Goal: Check status: Check status

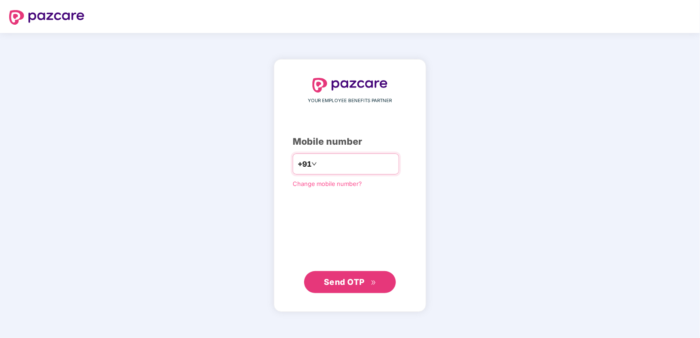
click at [319, 166] on input "**********" at bounding box center [356, 164] width 75 height 15
click at [332, 165] on input "**********" at bounding box center [356, 164] width 75 height 15
type input "**********"
click at [348, 285] on span "Send OTP" at bounding box center [344, 282] width 41 height 10
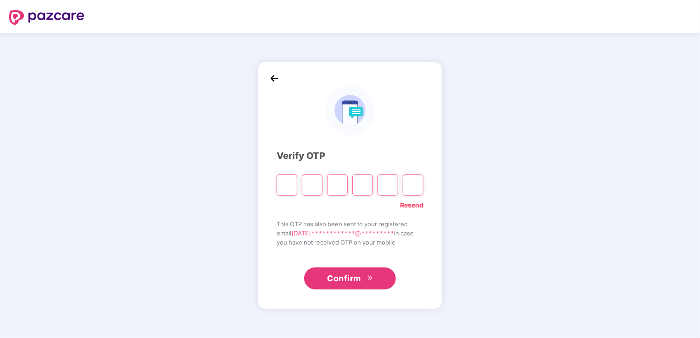
paste input "*"
type input "*"
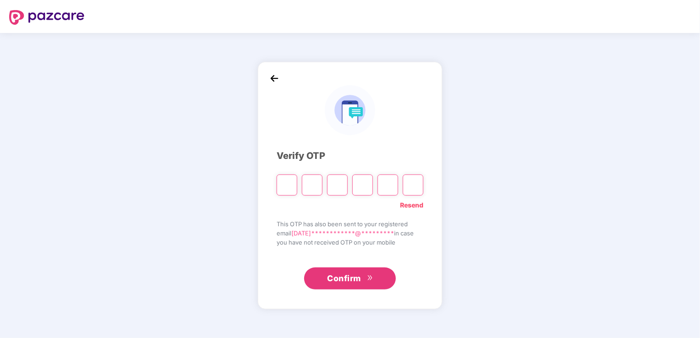
type input "*"
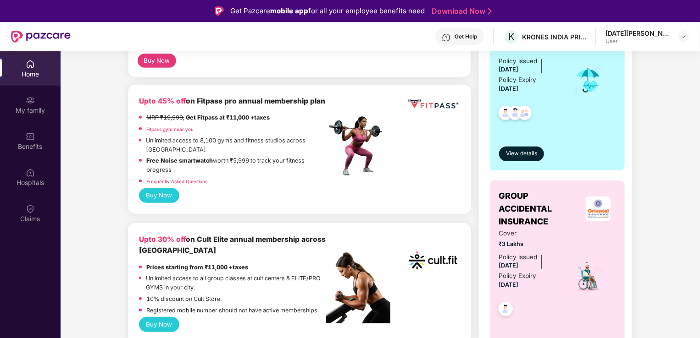
scroll to position [216, 0]
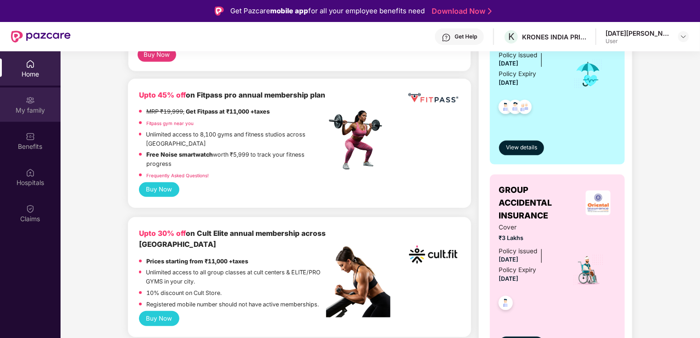
click at [38, 111] on div "My family" at bounding box center [30, 110] width 61 height 9
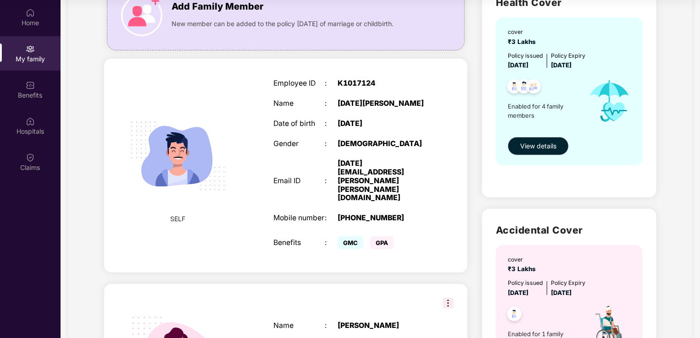
scroll to position [84, 0]
click at [31, 84] on img at bounding box center [30, 85] width 9 height 9
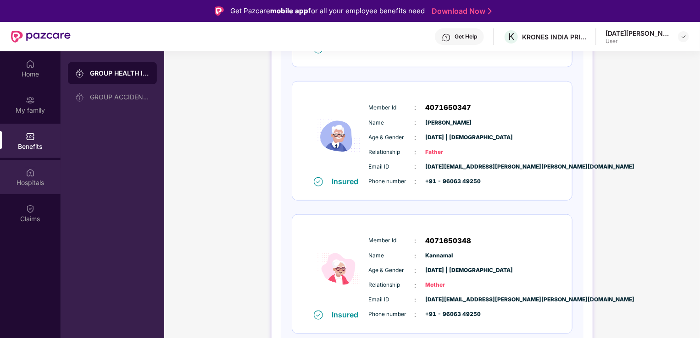
click at [28, 167] on div at bounding box center [30, 171] width 9 height 9
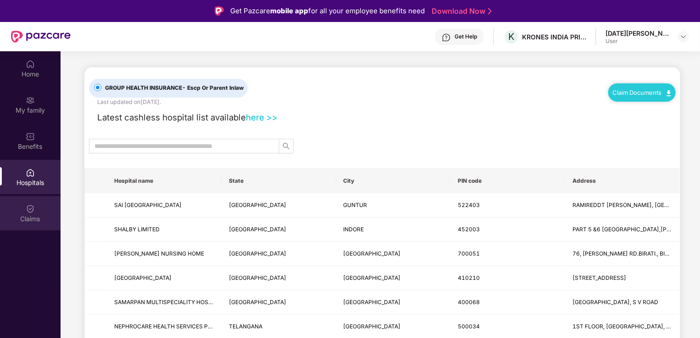
click at [26, 215] on div "Claims" at bounding box center [30, 219] width 61 height 9
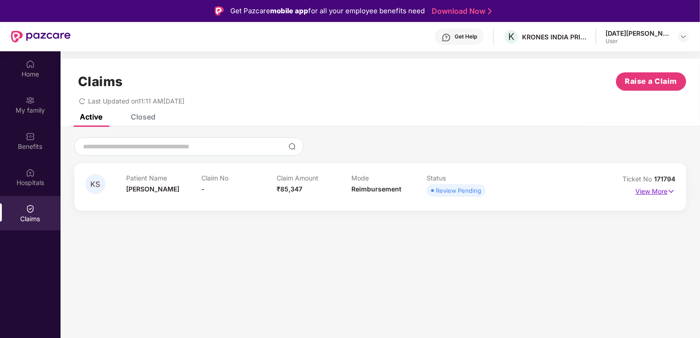
click at [671, 188] on img at bounding box center [671, 192] width 8 height 10
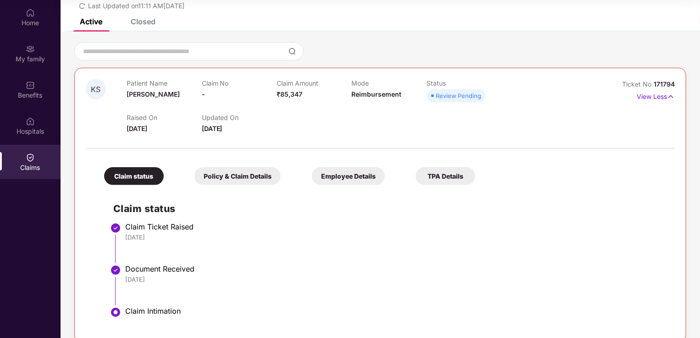
scroll to position [58, 0]
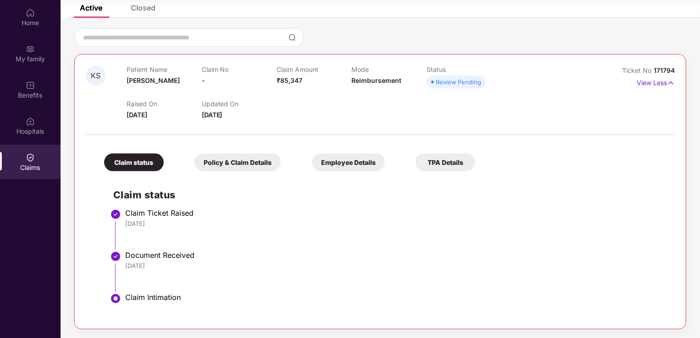
click at [229, 160] on div "Policy & Claim Details" at bounding box center [237, 163] width 86 height 18
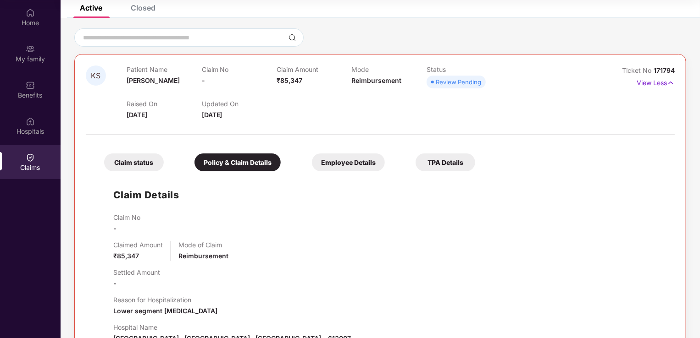
scroll to position [180, 0]
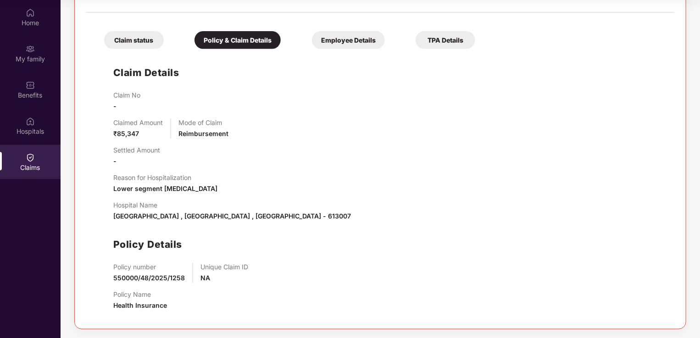
click at [363, 46] on div "Employee Details" at bounding box center [348, 40] width 73 height 18
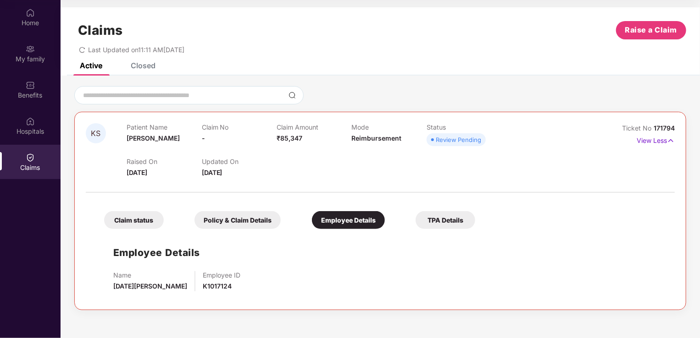
click at [453, 222] on div "TPA Details" at bounding box center [445, 220] width 60 height 18
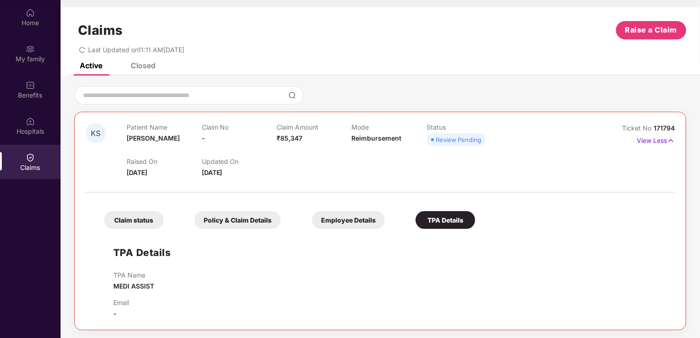
scroll to position [1, 0]
click at [138, 219] on div "Claim status" at bounding box center [134, 219] width 60 height 18
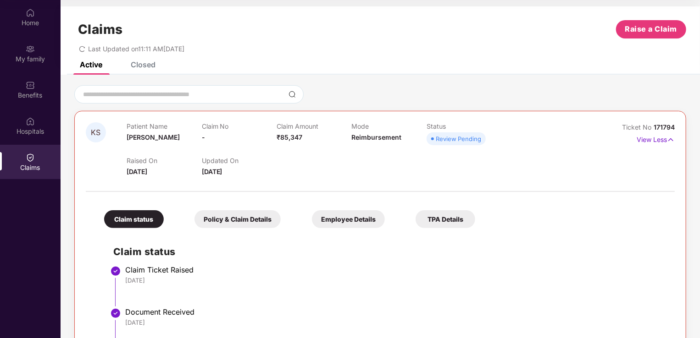
scroll to position [58, 0]
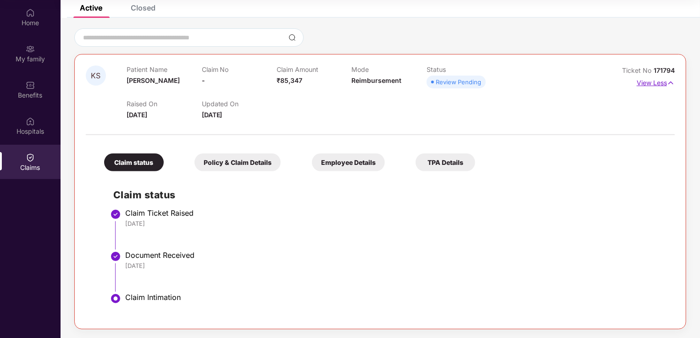
click at [670, 82] on img at bounding box center [671, 83] width 8 height 10
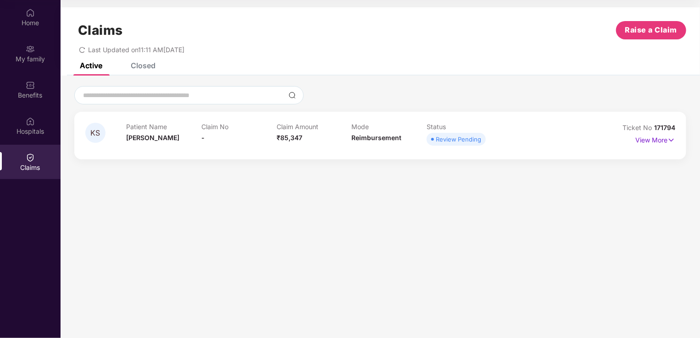
click at [141, 65] on div "Closed" at bounding box center [143, 65] width 25 height 9
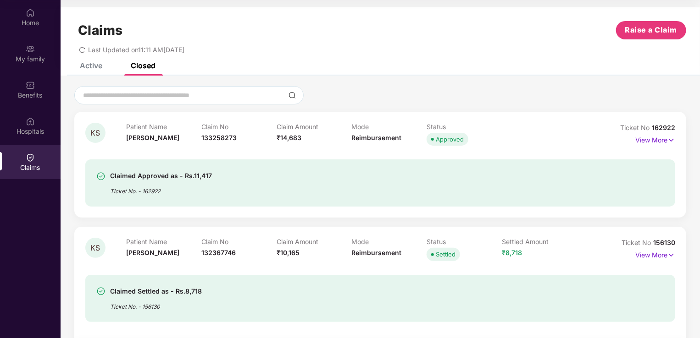
click at [290, 180] on div "Claimed Approved as - Rs.11,417 Ticket No. - 162922" at bounding box center [332, 183] width 473 height 25
click at [90, 61] on div "Claims Raise a Claim Last Updated on 11:11 AM[DATE]" at bounding box center [380, 34] width 639 height 55
click at [90, 66] on div "Active" at bounding box center [91, 65] width 22 height 9
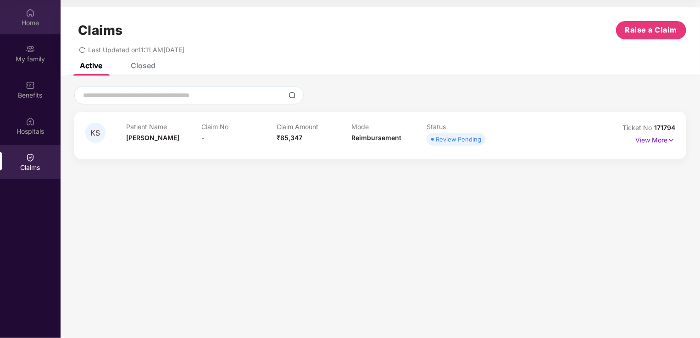
click at [30, 30] on div "Home" at bounding box center [30, 17] width 61 height 34
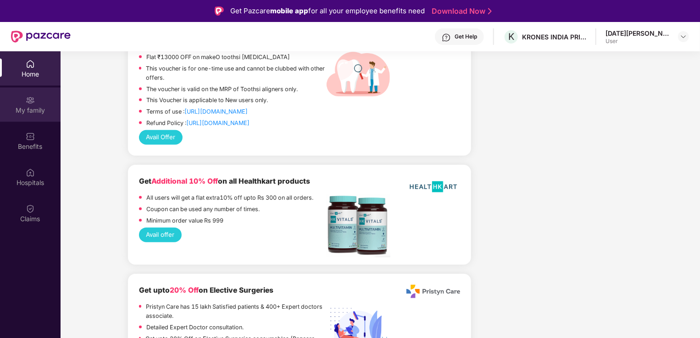
click at [26, 106] on div "My family" at bounding box center [30, 110] width 61 height 9
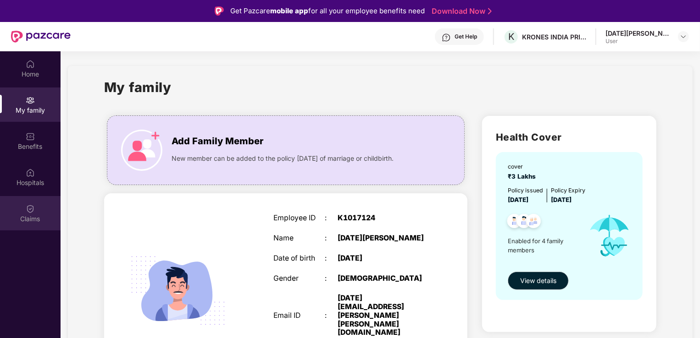
click at [28, 216] on div "Claims" at bounding box center [30, 219] width 61 height 9
